Goal: Task Accomplishment & Management: Manage account settings

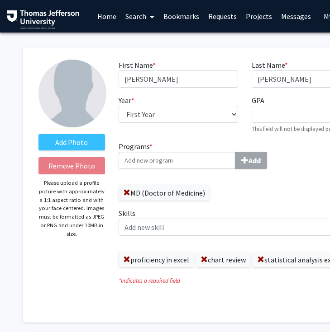
select select "first_year"
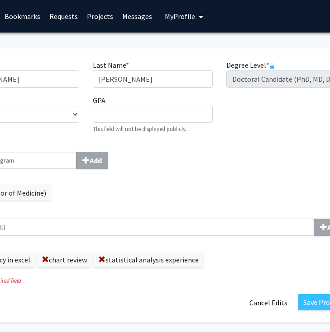
scroll to position [0, 213]
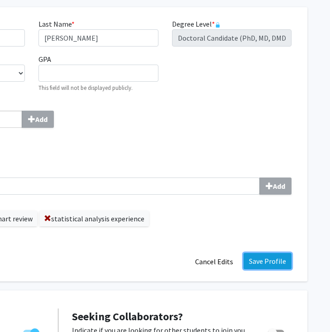
click at [264, 266] on button "Save Profile" at bounding box center [267, 261] width 48 height 16
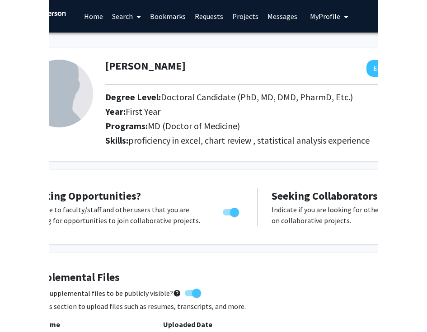
scroll to position [0, 0]
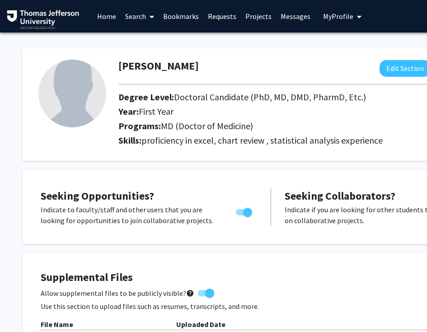
click at [70, 104] on img at bounding box center [72, 94] width 68 height 68
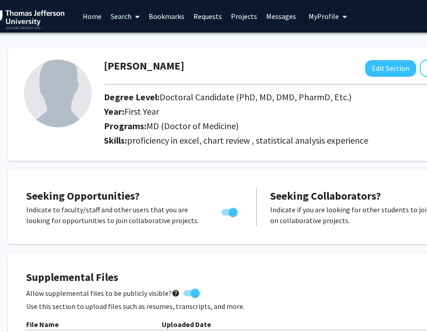
scroll to position [0, 24]
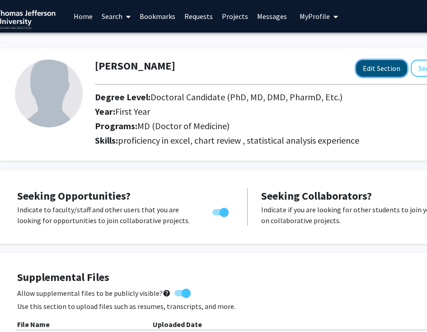
click at [380, 61] on button "Edit Section" at bounding box center [381, 68] width 51 height 17
select select "first_year"
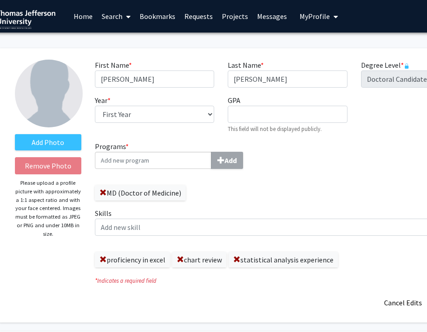
click at [62, 88] on img at bounding box center [49, 94] width 68 height 68
click at [55, 139] on label "Add Photo" at bounding box center [48, 142] width 66 height 16
click at [0, 0] on input "Add Photo" at bounding box center [0, 0] width 0 height 0
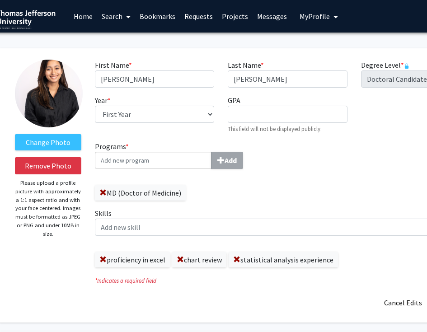
drag, startPoint x: 48, startPoint y: 88, endPoint x: 181, endPoint y: 84, distance: 133.0
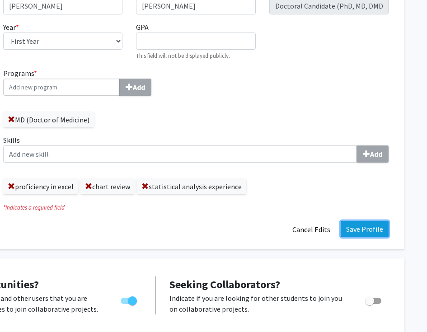
click at [364, 228] on button "Save Profile" at bounding box center [365, 229] width 48 height 16
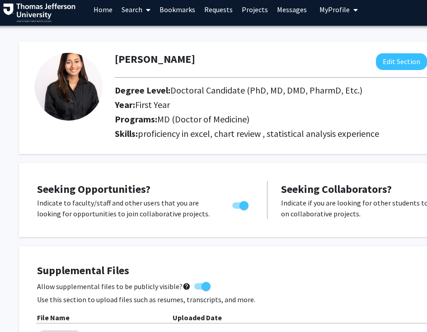
scroll to position [7, 0]
